Goal: Check status: Check status

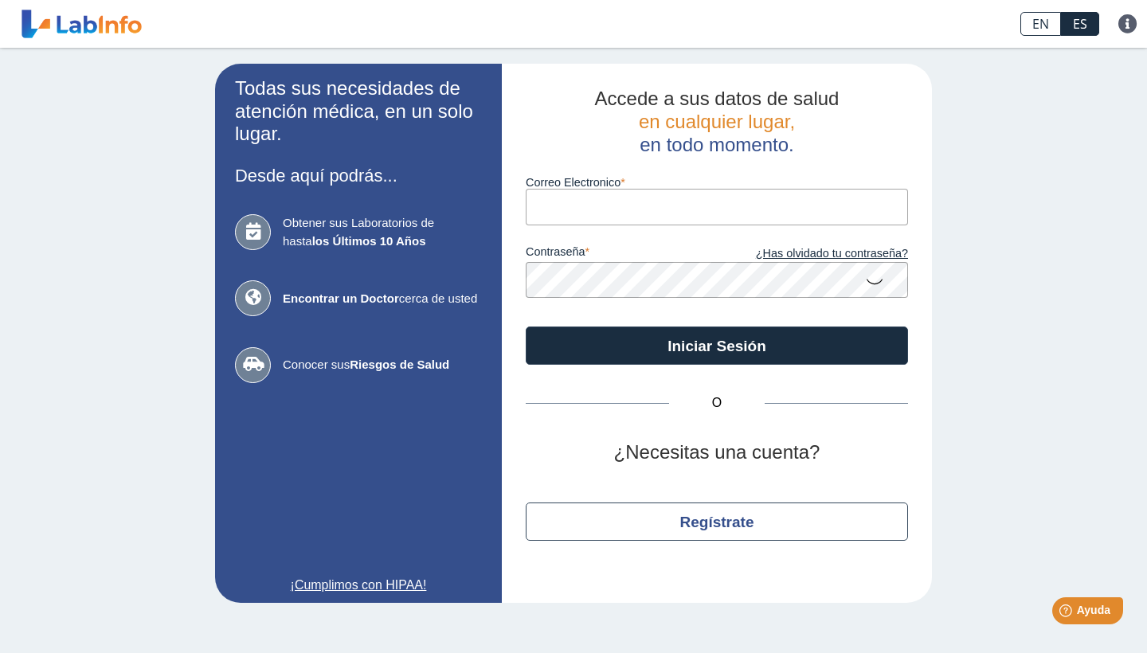
type input "[EMAIL_ADDRESS][DOMAIN_NAME]"
click at [717, 344] on button "Iniciar Sesión" at bounding box center [717, 346] width 382 height 38
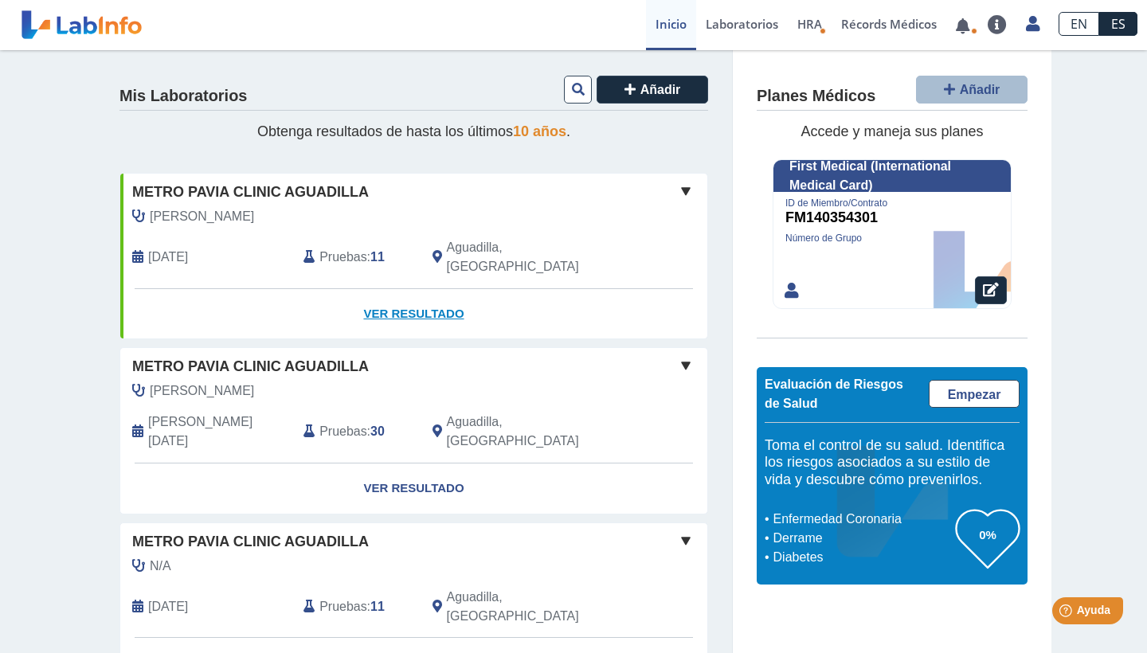
click at [440, 289] on link "Ver Resultado" at bounding box center [413, 314] width 587 height 50
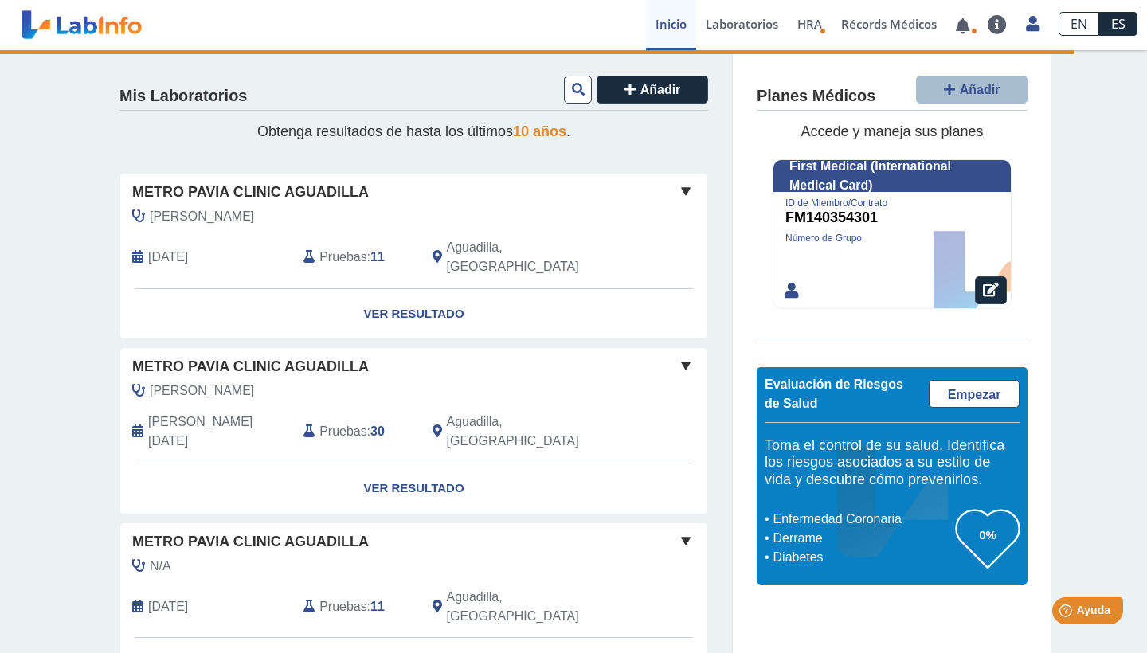
click at [688, 186] on span at bounding box center [685, 191] width 19 height 19
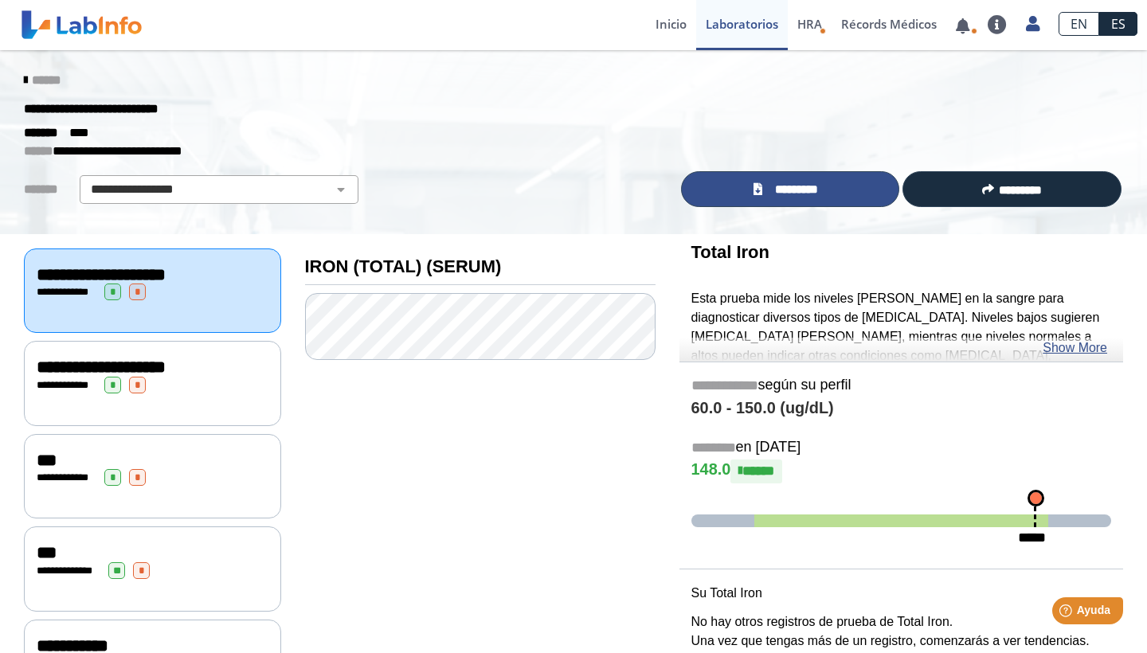
click at [787, 192] on span "*********" at bounding box center [796, 190] width 59 height 18
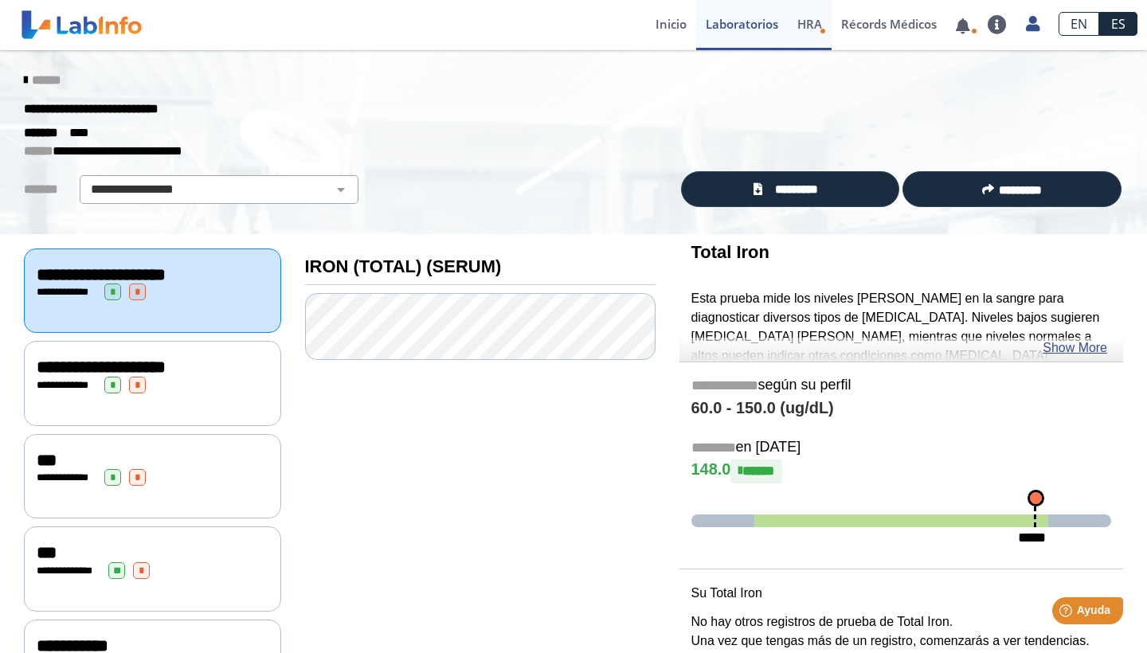
click at [811, 28] on span "HRA" at bounding box center [809, 24] width 25 height 16
